Goal: Contribute content

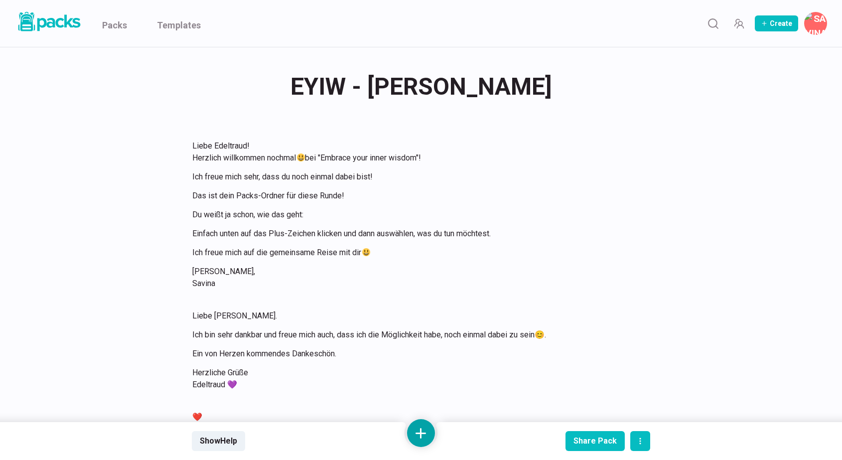
click at [422, 431] on button at bounding box center [421, 433] width 28 height 28
click at [432, 332] on button "Add text" at bounding box center [421, 328] width 89 height 24
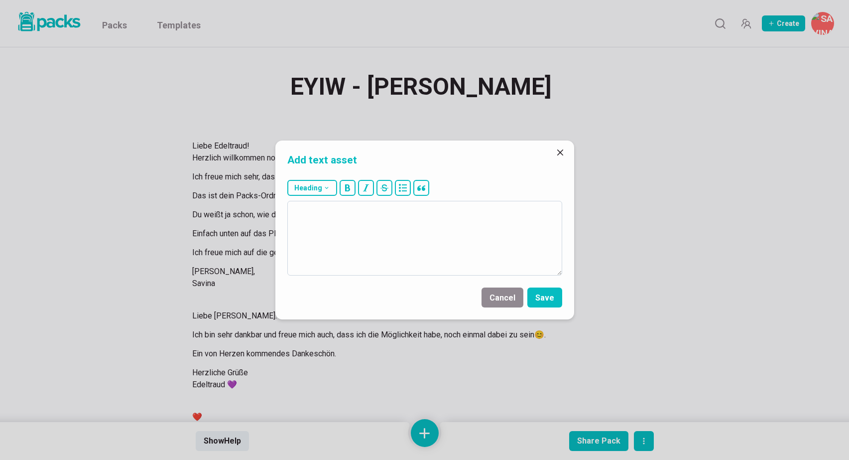
click at [417, 251] on textarea at bounding box center [424, 238] width 275 height 75
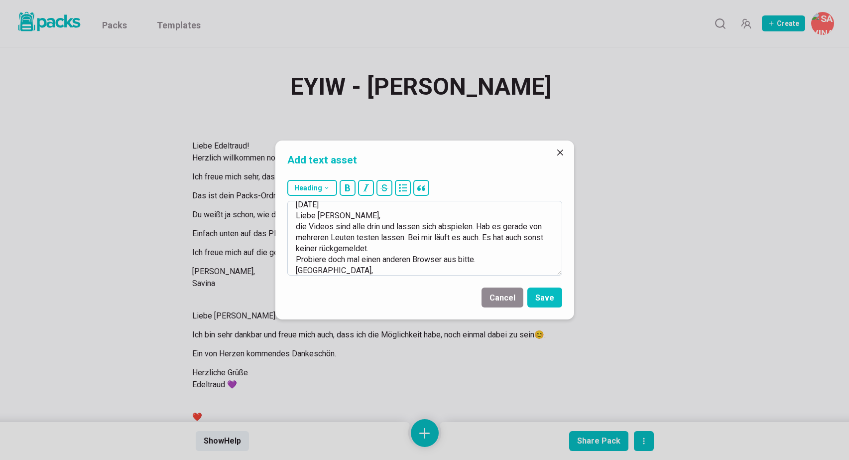
scroll to position [17, 0]
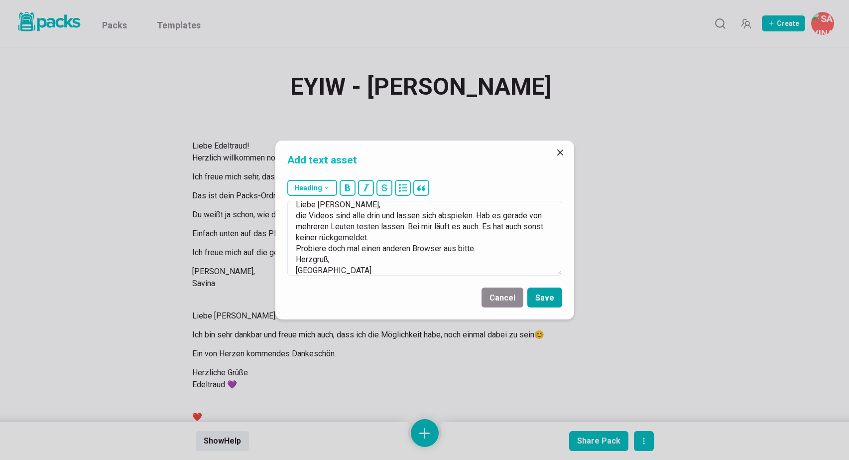
type textarea "[DATE] Liebe [PERSON_NAME], die Videos sind alle drin und lassen sich abspielen…"
click at [544, 297] on button "Save" at bounding box center [544, 297] width 35 height 20
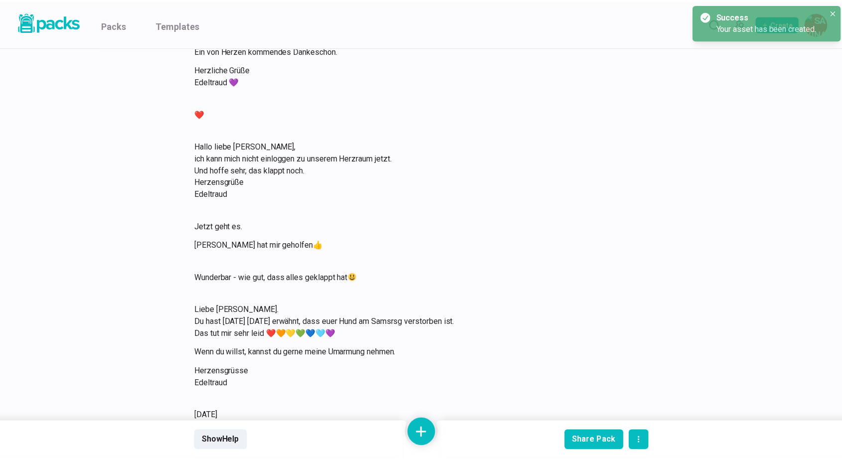
scroll to position [4992, 0]
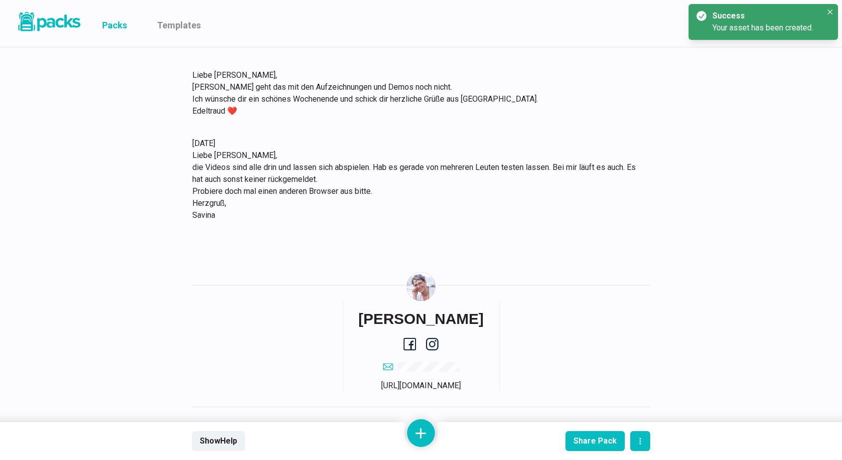
click at [120, 22] on link "Packs" at bounding box center [114, 23] width 25 height 47
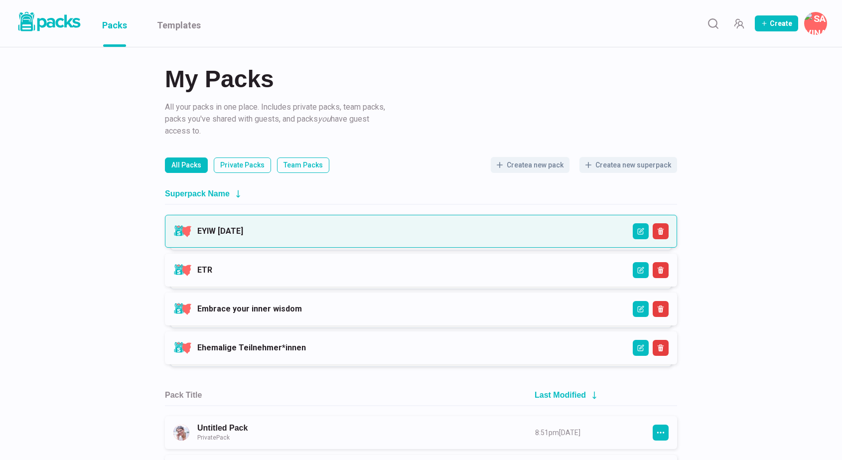
click at [243, 235] on link "EYIW [DATE]" at bounding box center [220, 230] width 46 height 9
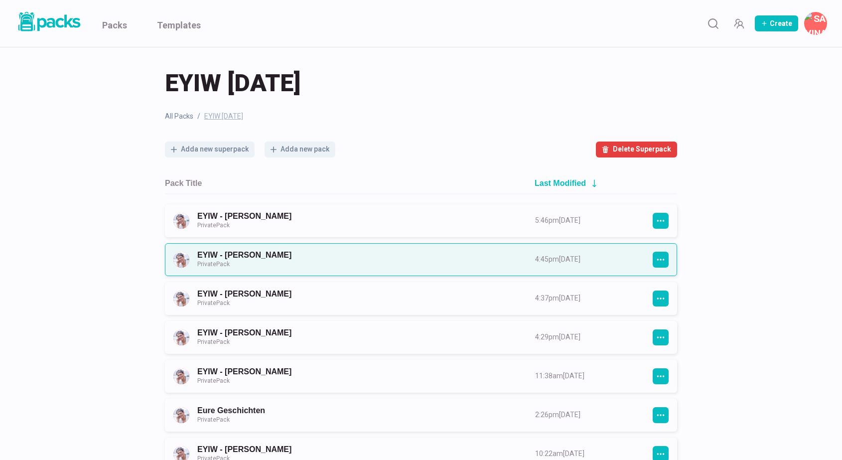
click at [295, 262] on link "EYIW - [PERSON_NAME] Private Pack" at bounding box center [357, 259] width 320 height 18
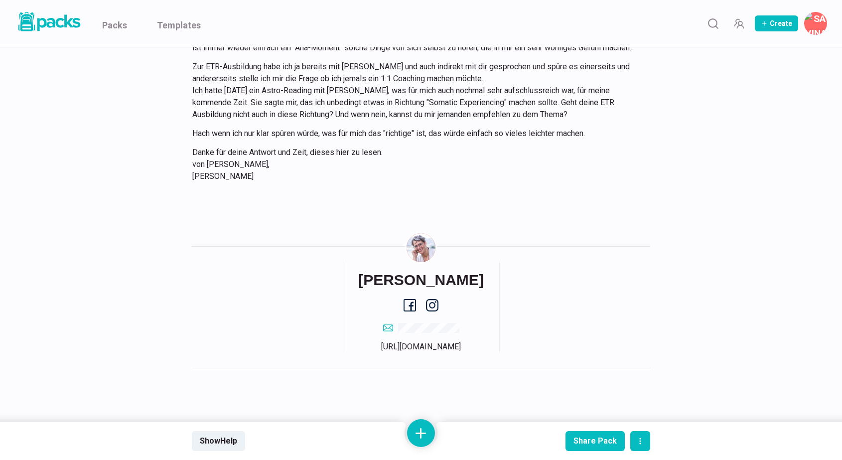
scroll to position [1485, 0]
